Goal: Information Seeking & Learning: Learn about a topic

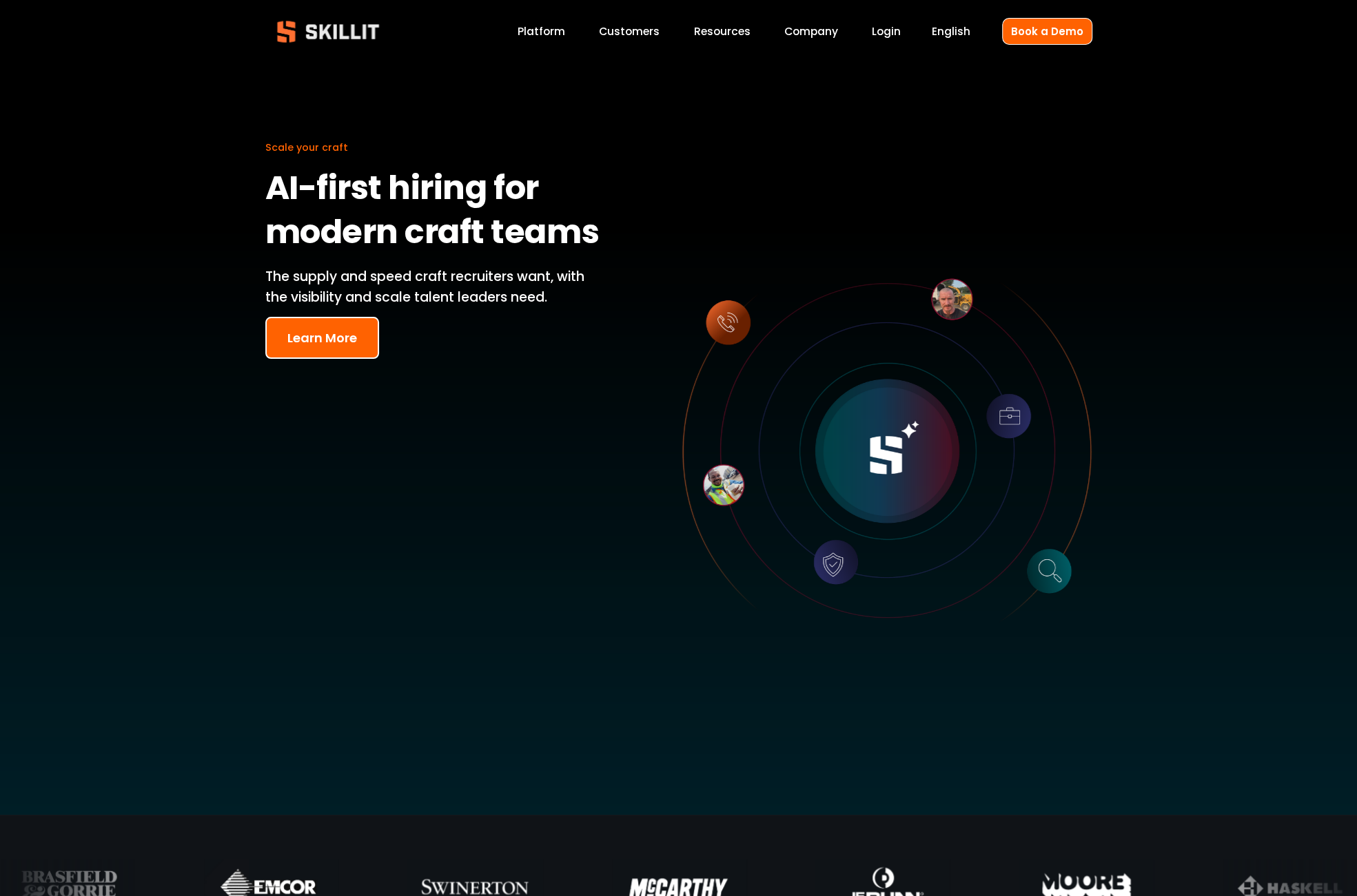
click at [550, 34] on link "Platform" at bounding box center [541, 32] width 48 height 19
click at [0, 0] on span "Pricing" at bounding box center [0, 0] width 0 height 0
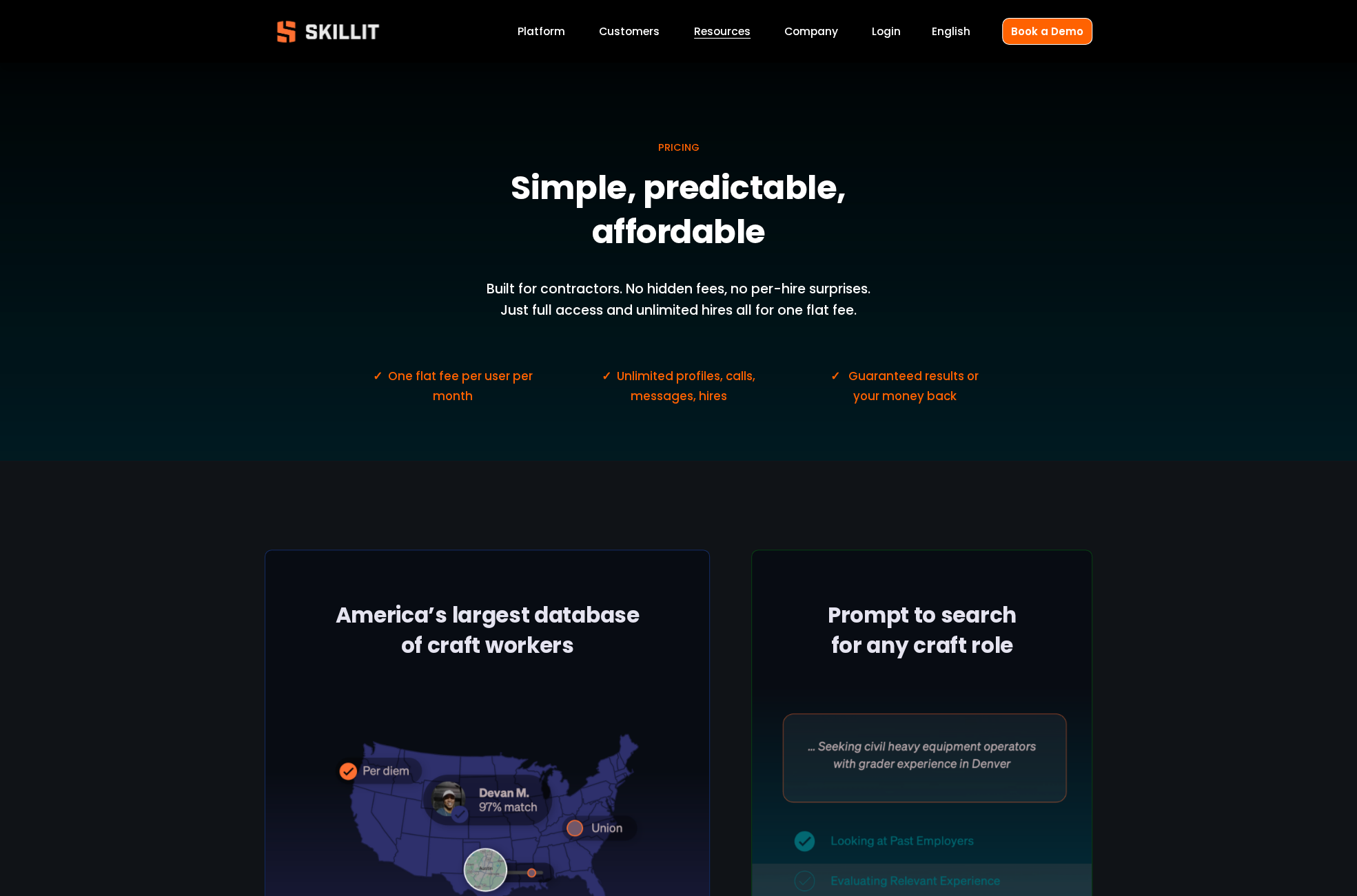
scroll to position [784, 0]
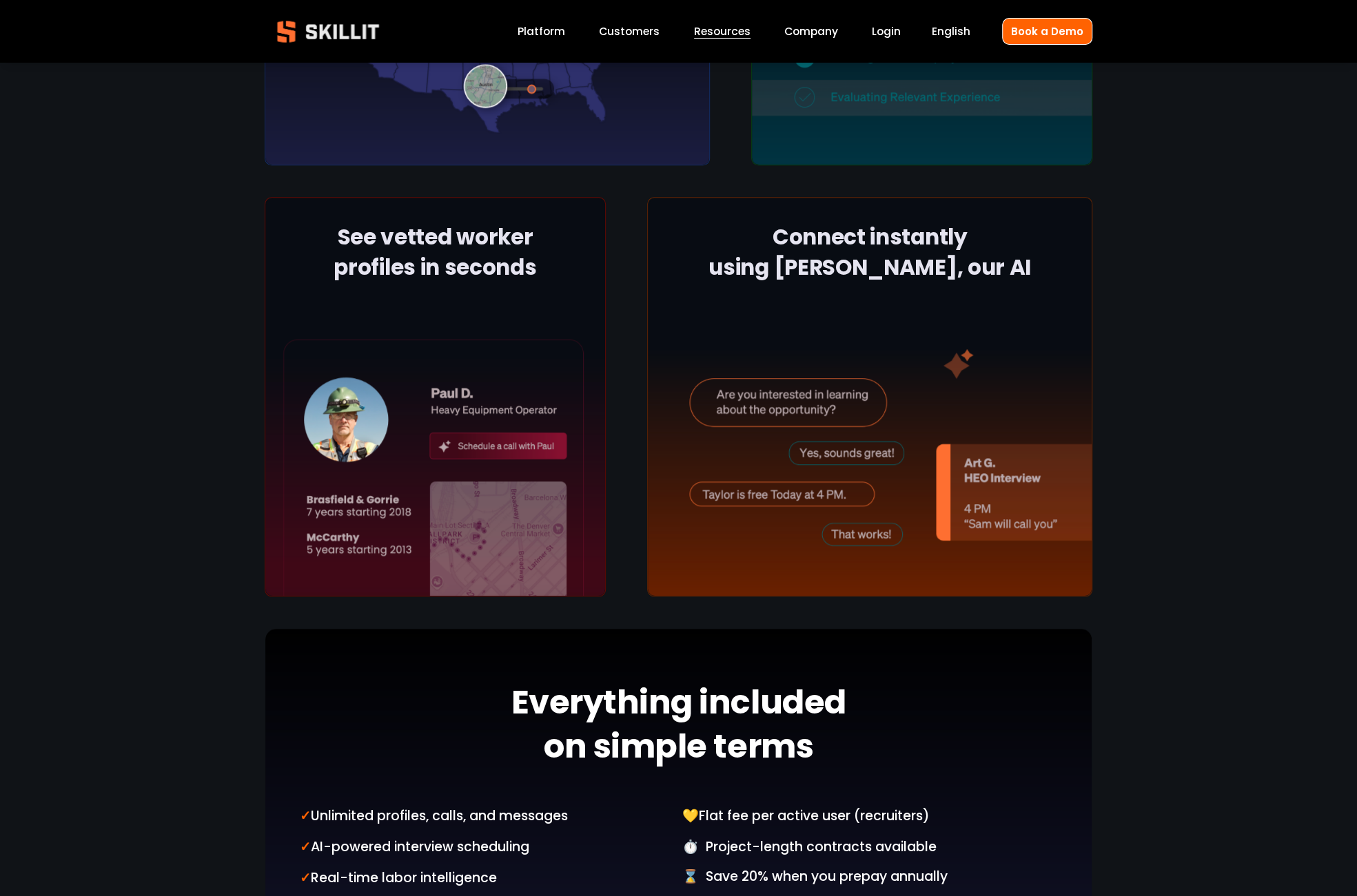
drag, startPoint x: 1356, startPoint y: 377, endPoint x: 1359, endPoint y: 399, distance: 22.2
click at [1356, 399] on html "0 Skip to Content" at bounding box center [678, 804] width 1357 height 3177
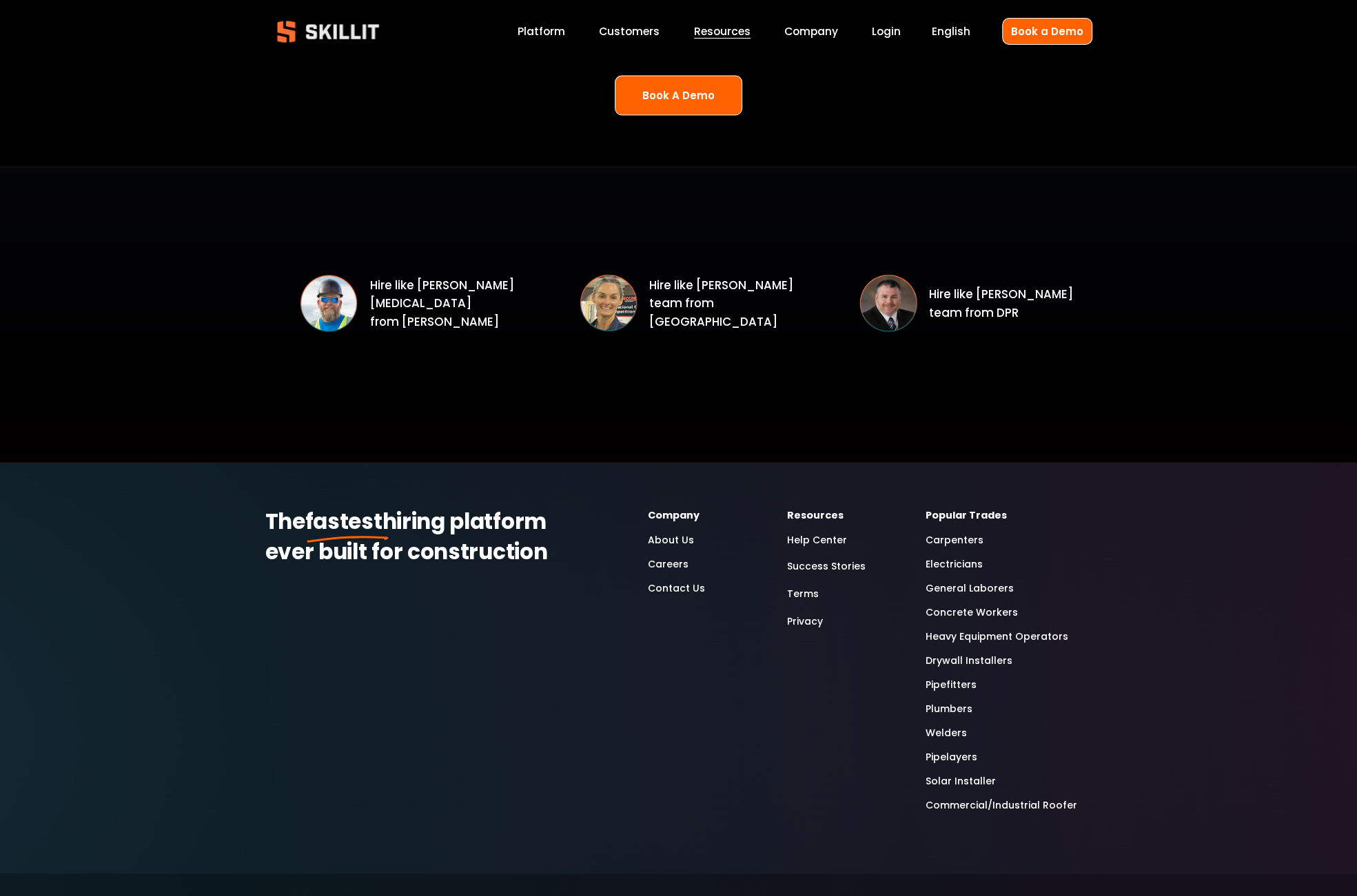
scroll to position [1244, 0]
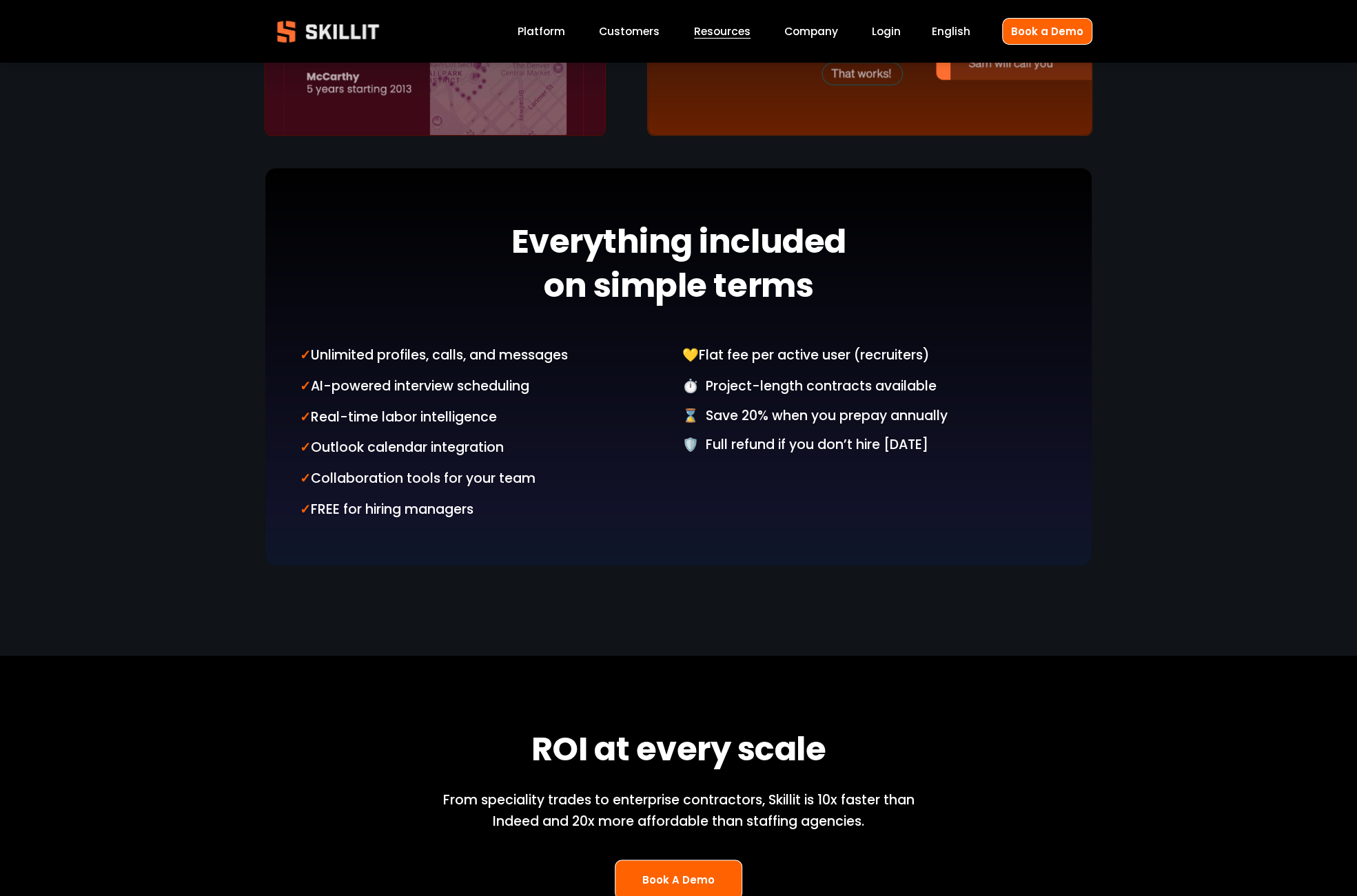
click at [0, 0] on span "Pricing" at bounding box center [0, 0] width 0 height 0
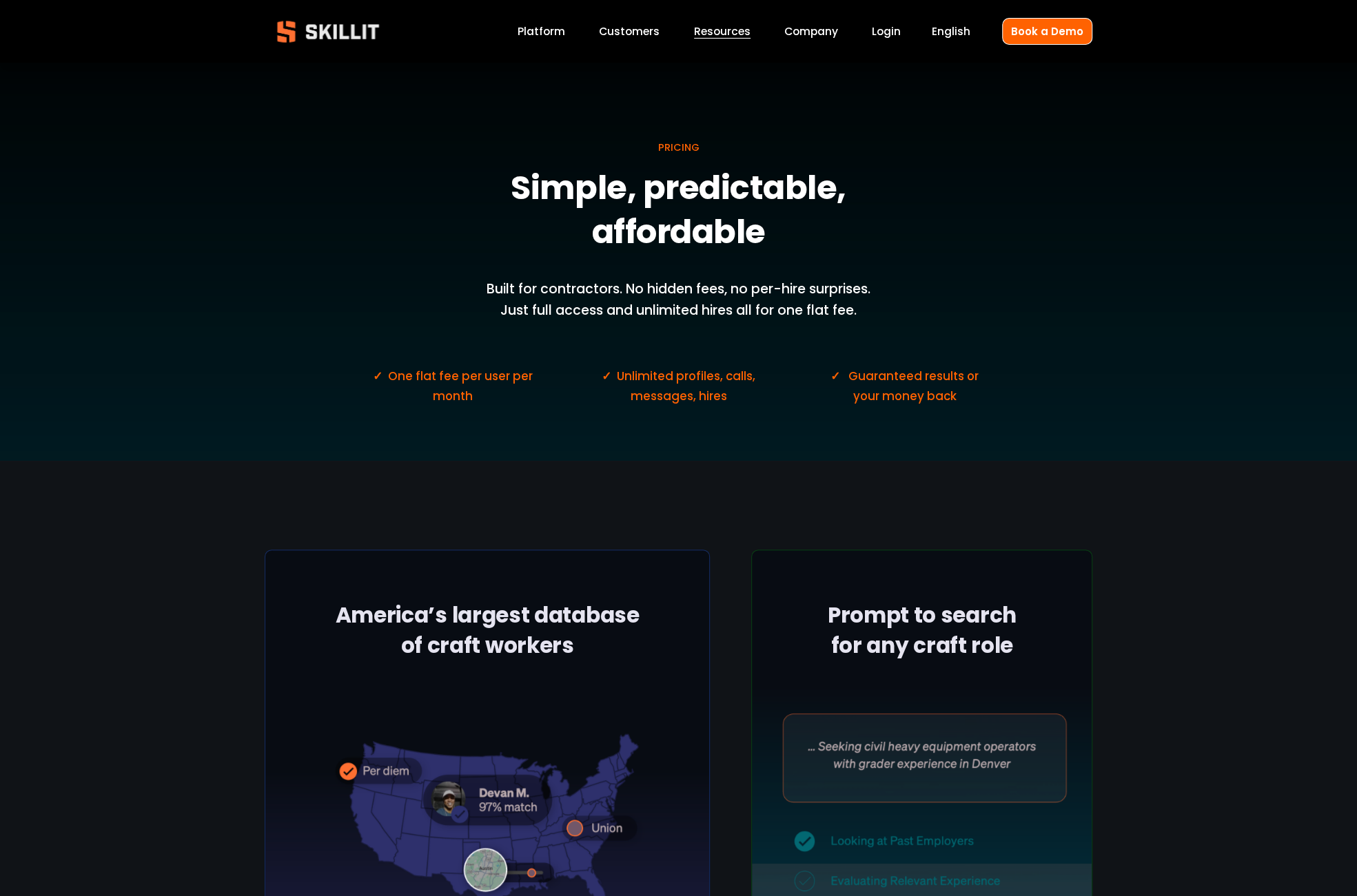
drag, startPoint x: 1356, startPoint y: 146, endPoint x: 1368, endPoint y: 217, distance: 72.0
click at [888, 34] on link "Login" at bounding box center [886, 32] width 29 height 19
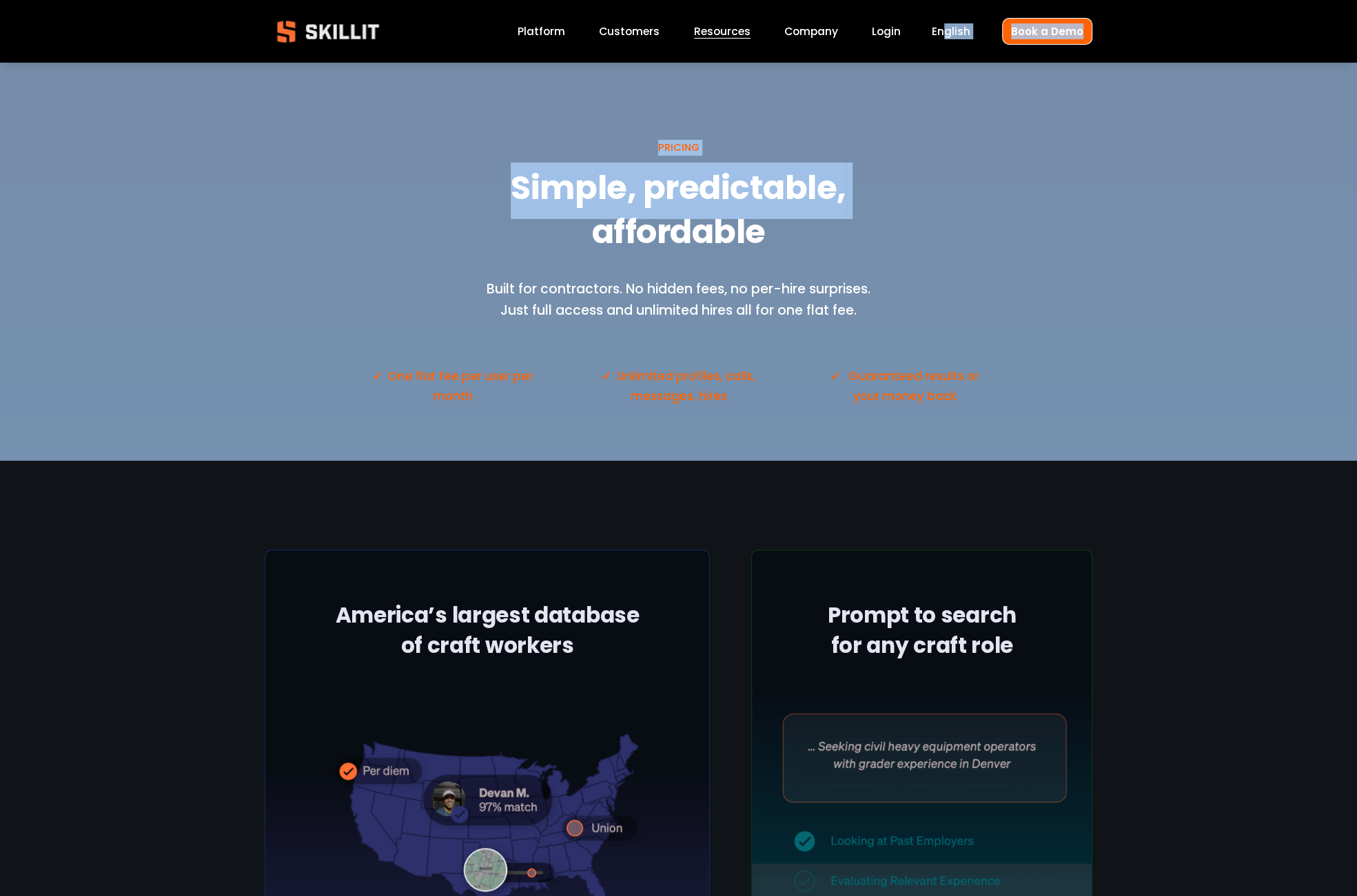
drag, startPoint x: 950, startPoint y: 31, endPoint x: 1079, endPoint y: 68, distance: 134.2
click at [1007, 164] on div "PRICING Simple, predictable, affordable Built for contractors. No hidden fees, …" at bounding box center [678, 263] width 1357 height 398
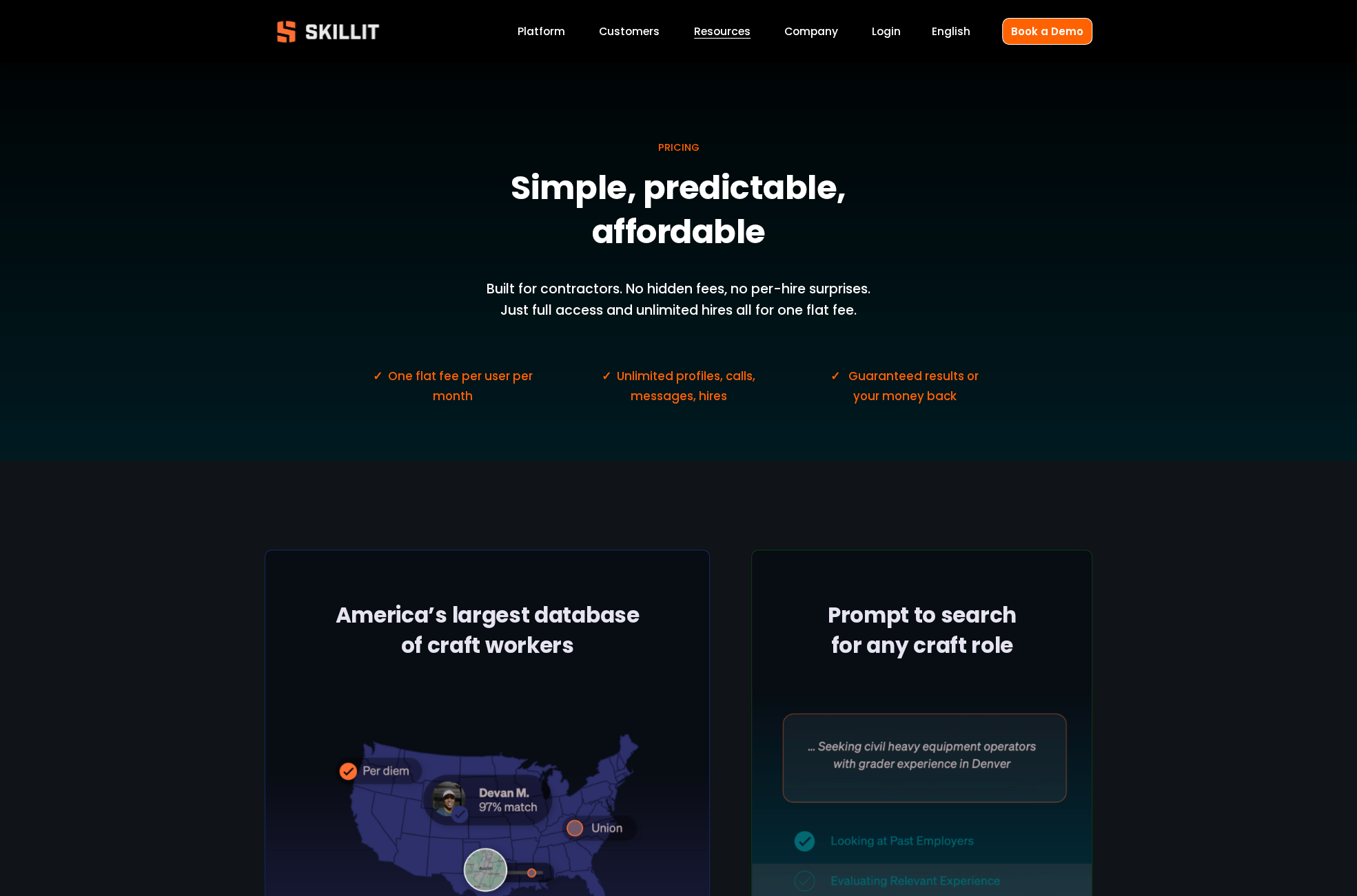
click at [820, 31] on link "Company" at bounding box center [811, 32] width 54 height 19
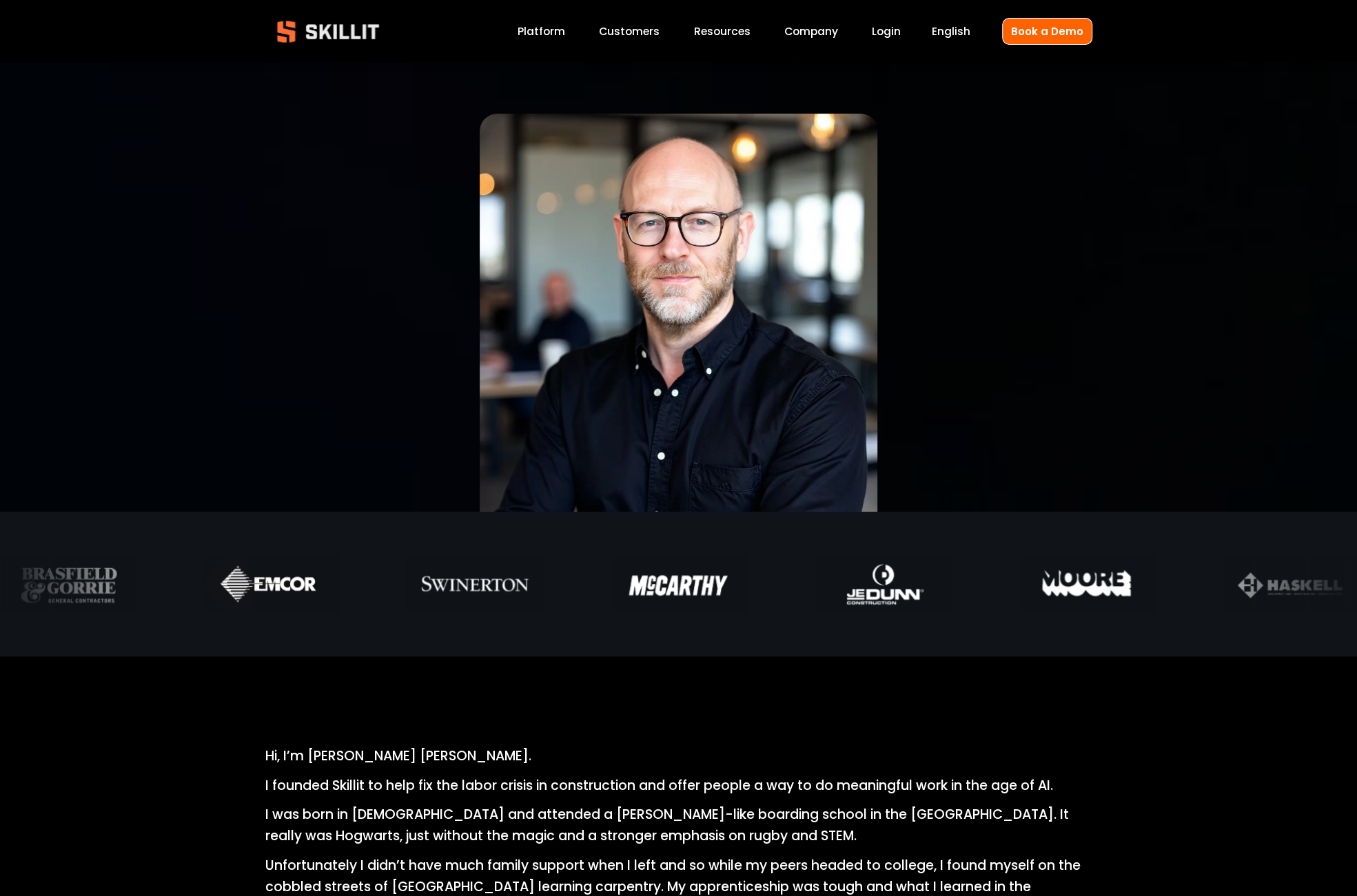
click at [535, 36] on link "Platform" at bounding box center [541, 32] width 48 height 19
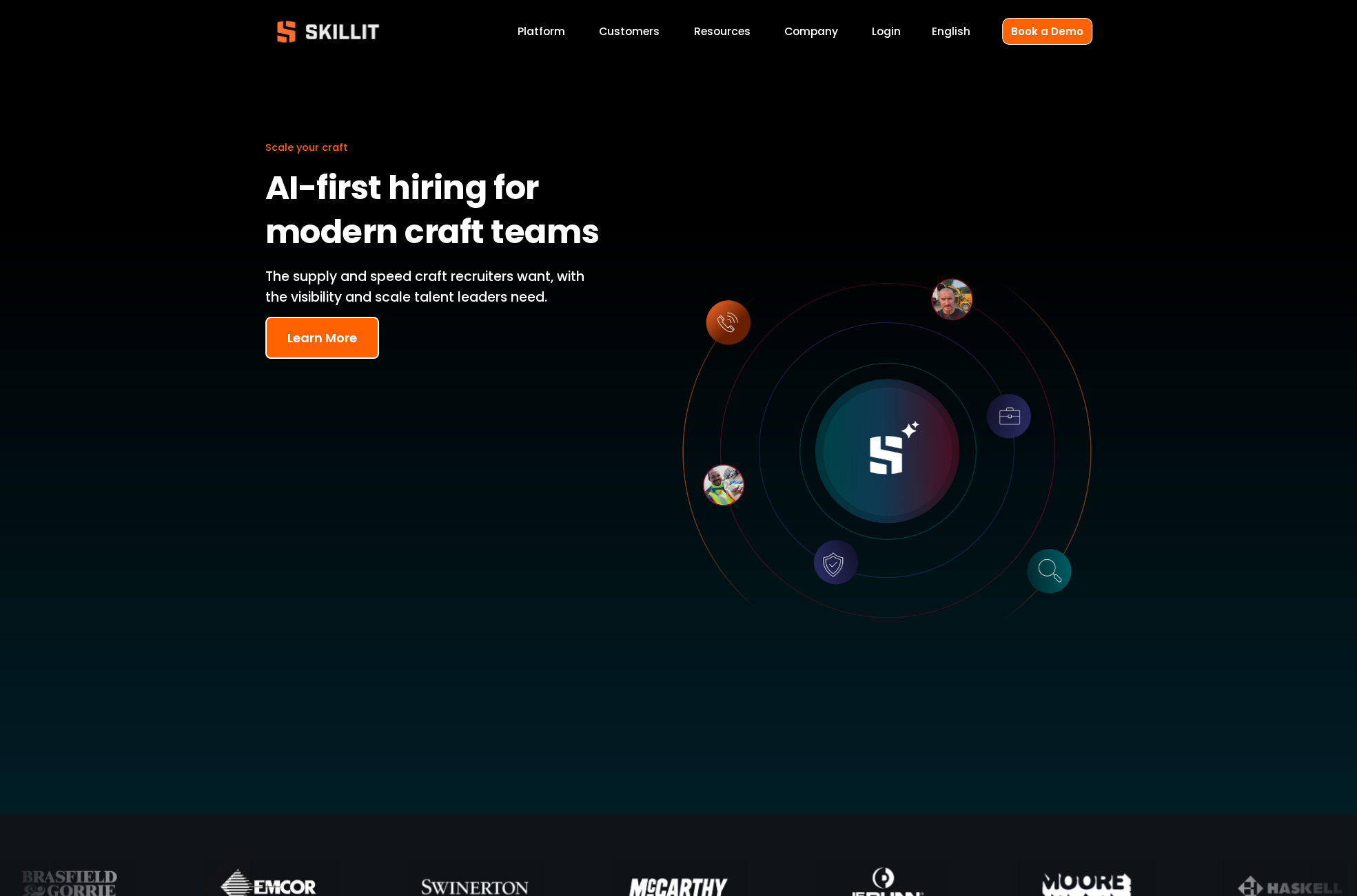
click at [325, 342] on button "Learn More" at bounding box center [322, 337] width 114 height 42
